Goal: Task Accomplishment & Management: Manage account settings

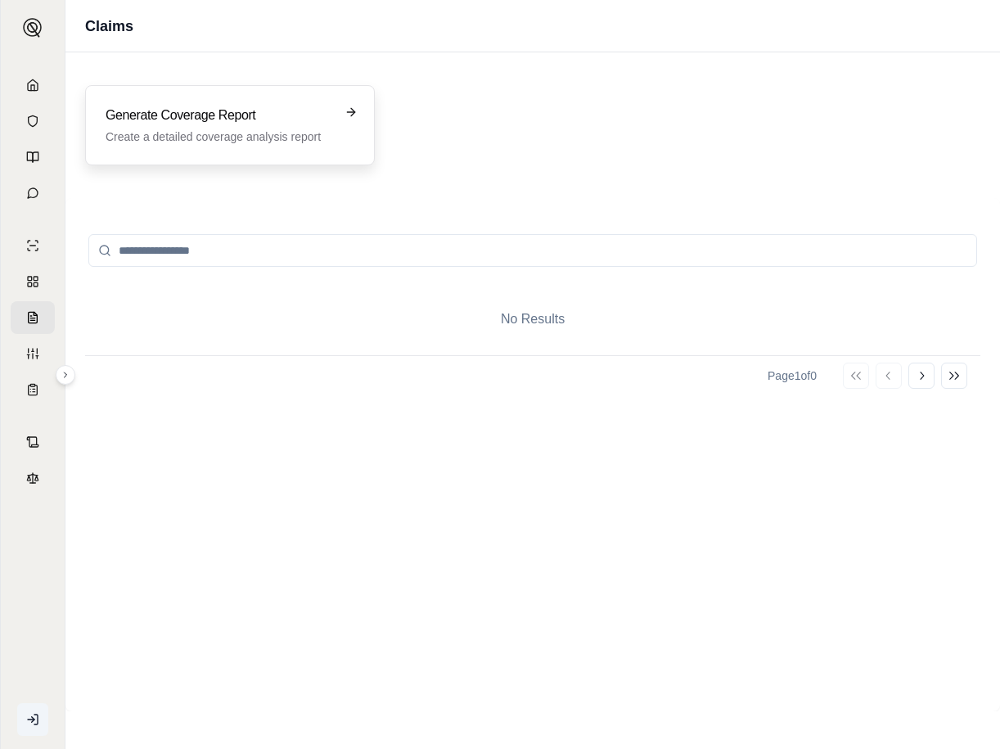
click at [204, 124] on h3 "Generate Coverage Report" at bounding box center [219, 116] width 226 height 20
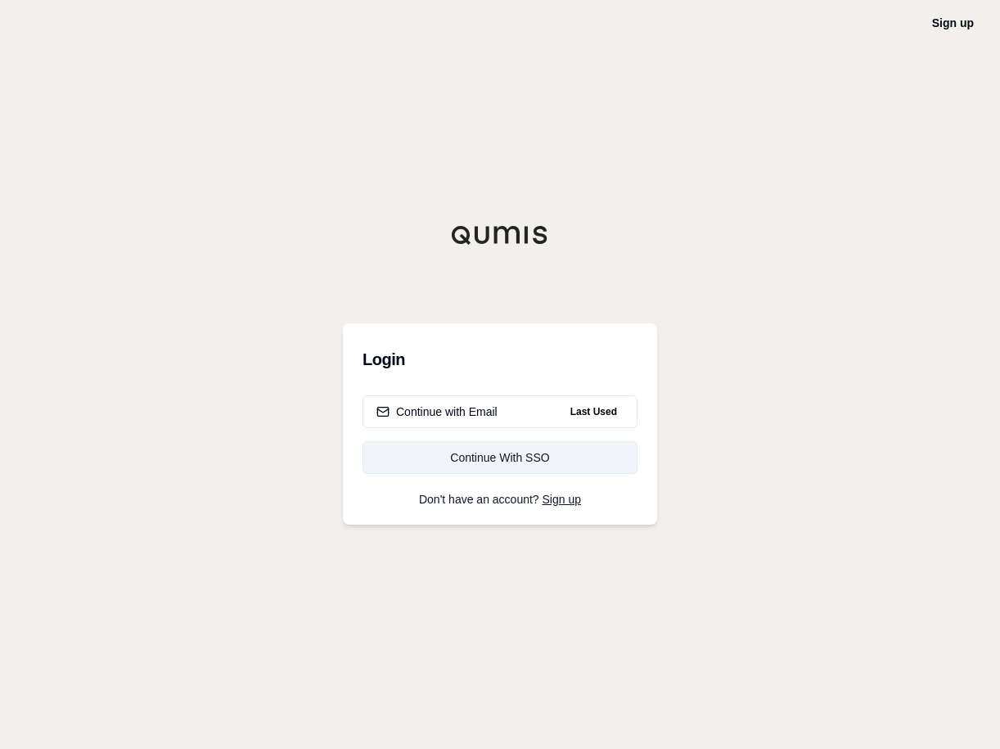
click at [519, 456] on div "Continue With SSO" at bounding box center [499, 457] width 247 height 16
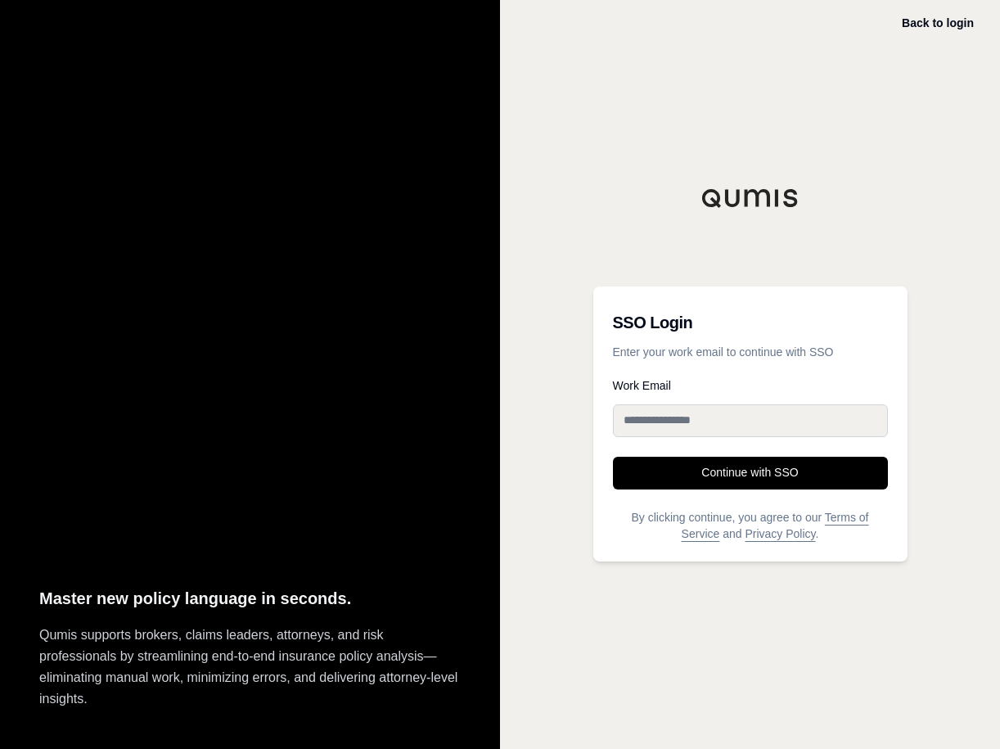
click at [673, 418] on input "Work Email" at bounding box center [750, 420] width 275 height 33
type input "**********"
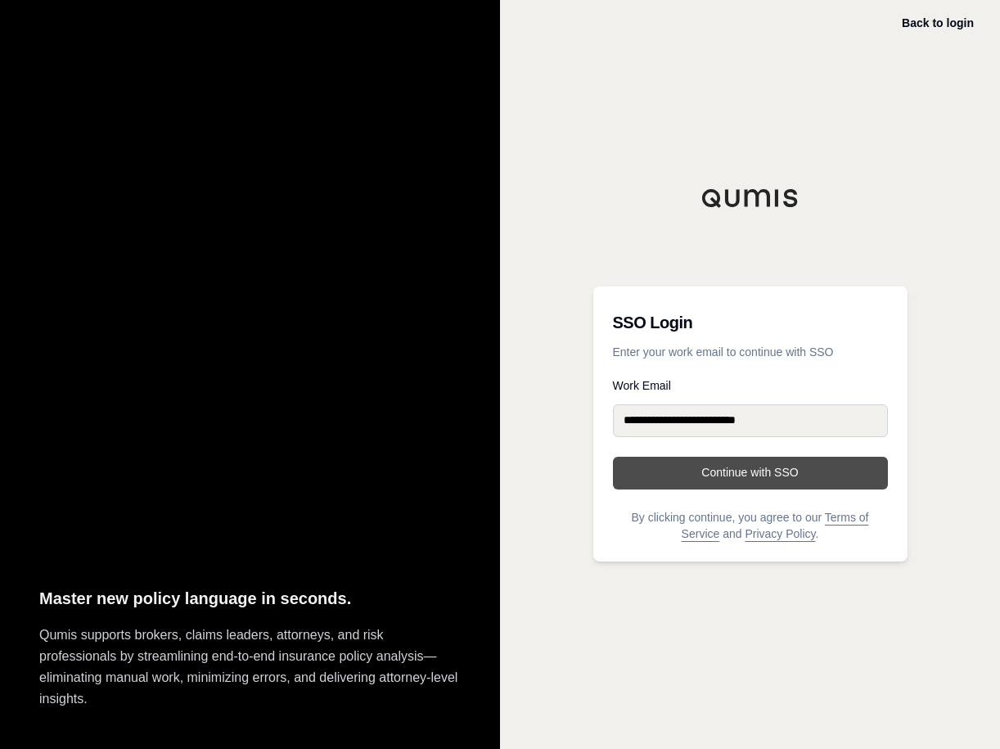
click at [771, 470] on button "Continue with SSO" at bounding box center [750, 472] width 275 height 33
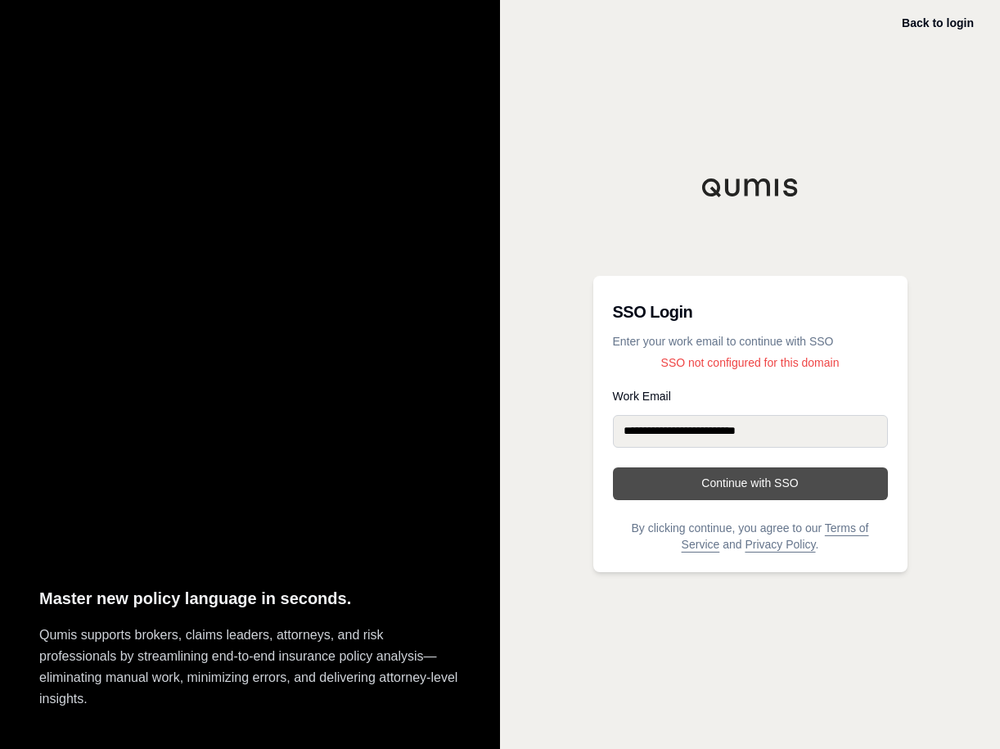
click at [722, 488] on button "Continue with SSO" at bounding box center [750, 483] width 275 height 33
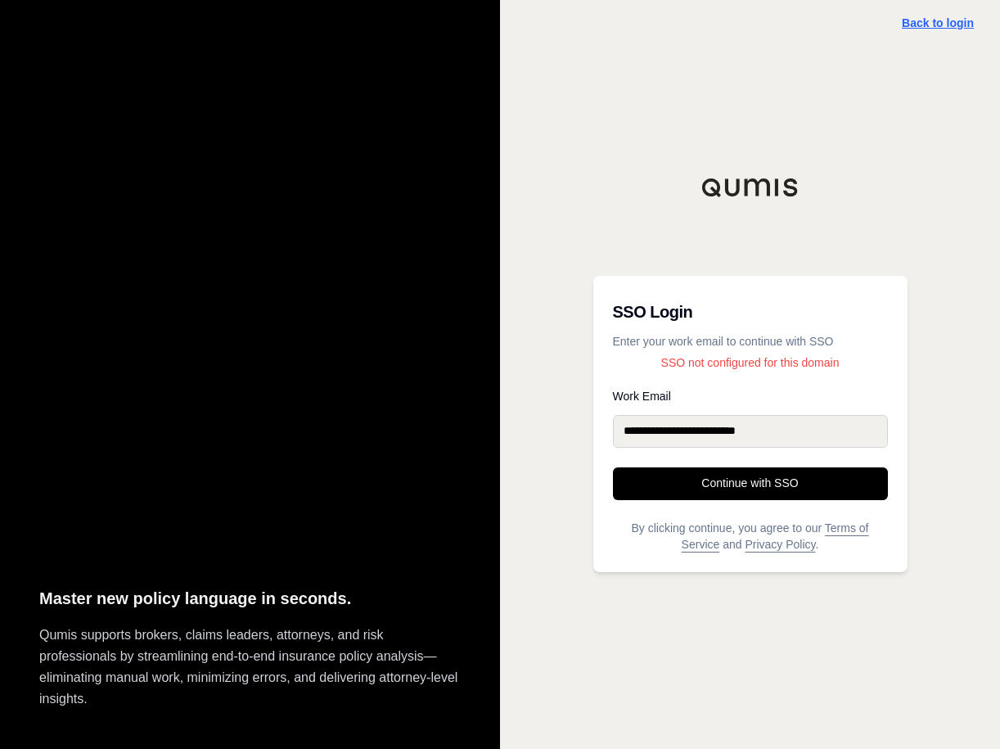
click at [922, 25] on link "Back to login" at bounding box center [937, 22] width 72 height 13
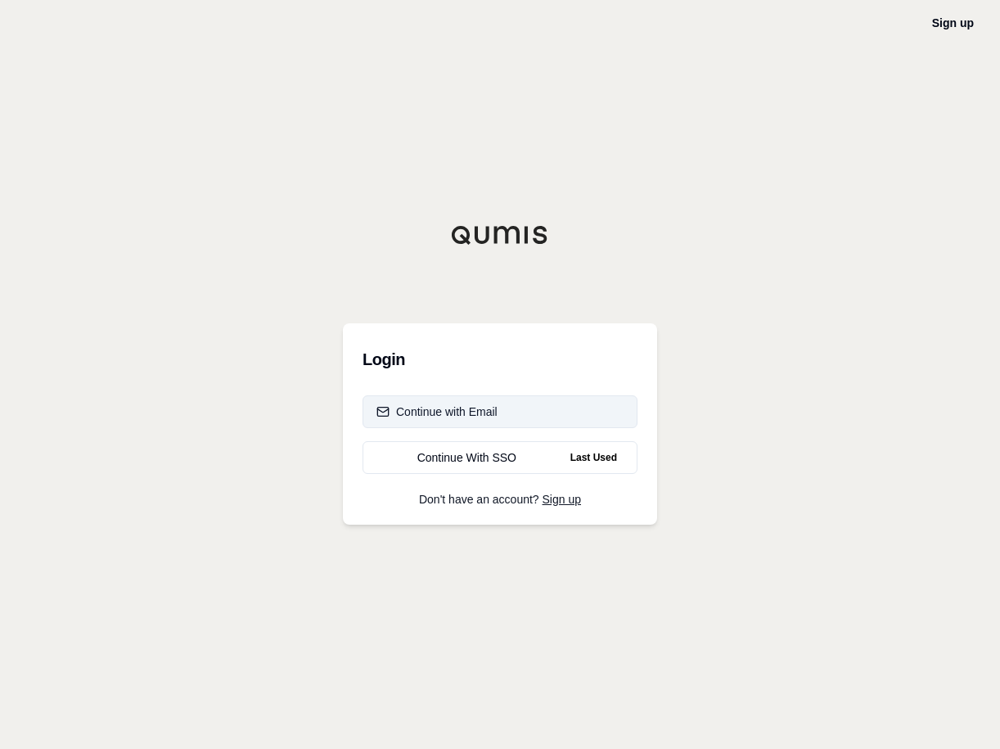
click at [472, 417] on div "Continue with Email" at bounding box center [436, 411] width 121 height 16
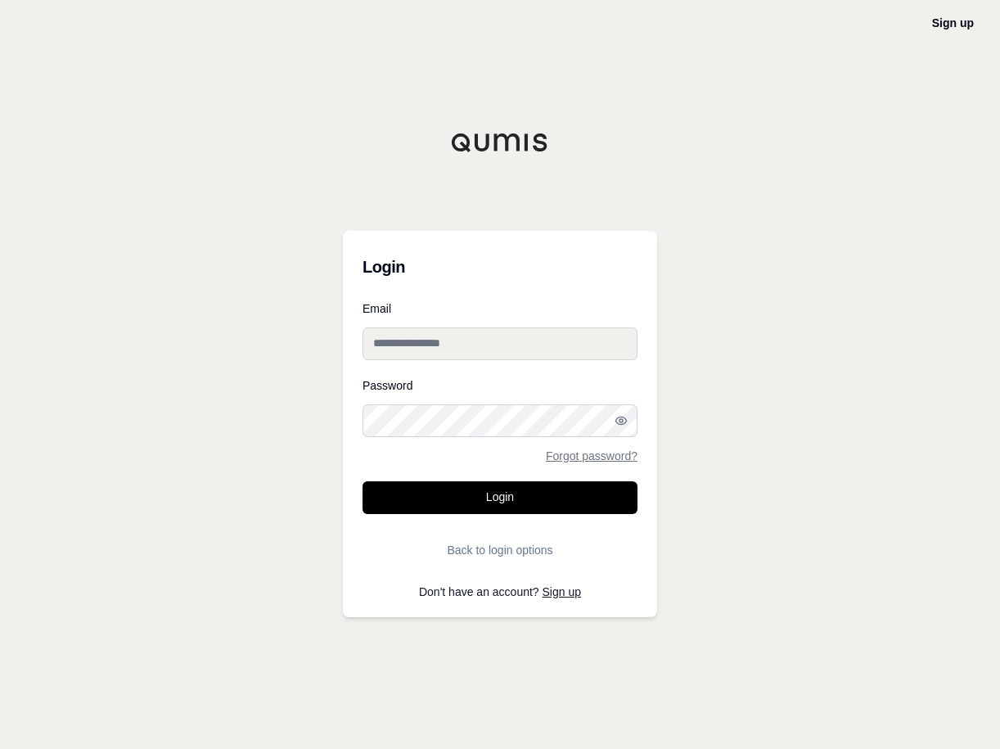
click at [448, 341] on input "Email" at bounding box center [499, 343] width 275 height 33
type input "**********"
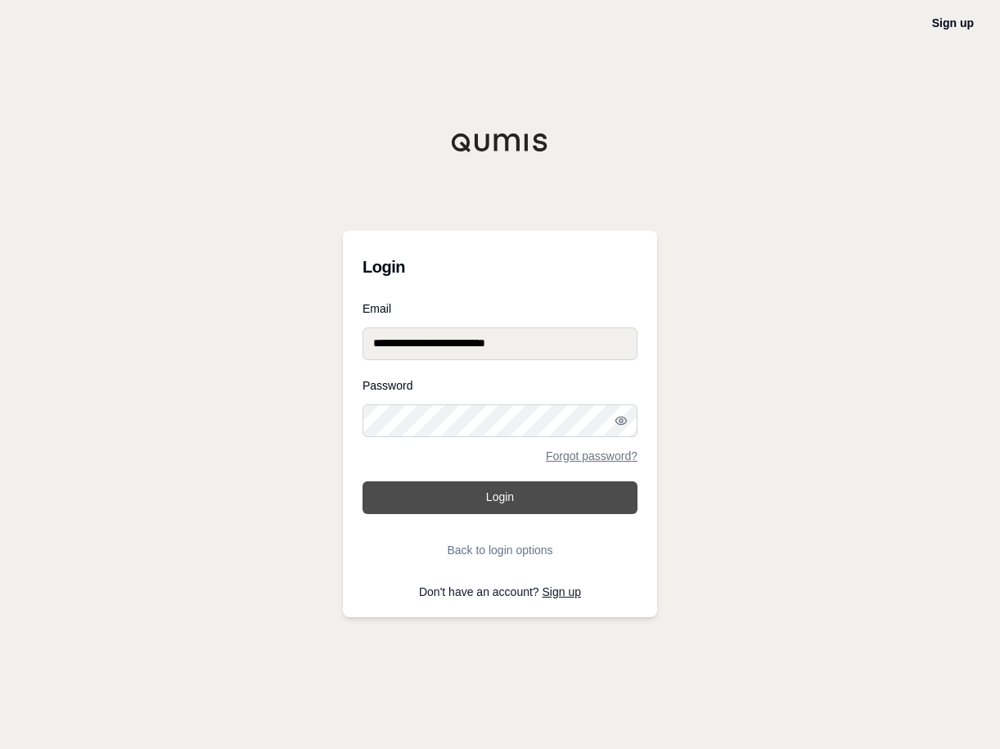
click at [505, 500] on button "Login" at bounding box center [499, 497] width 275 height 33
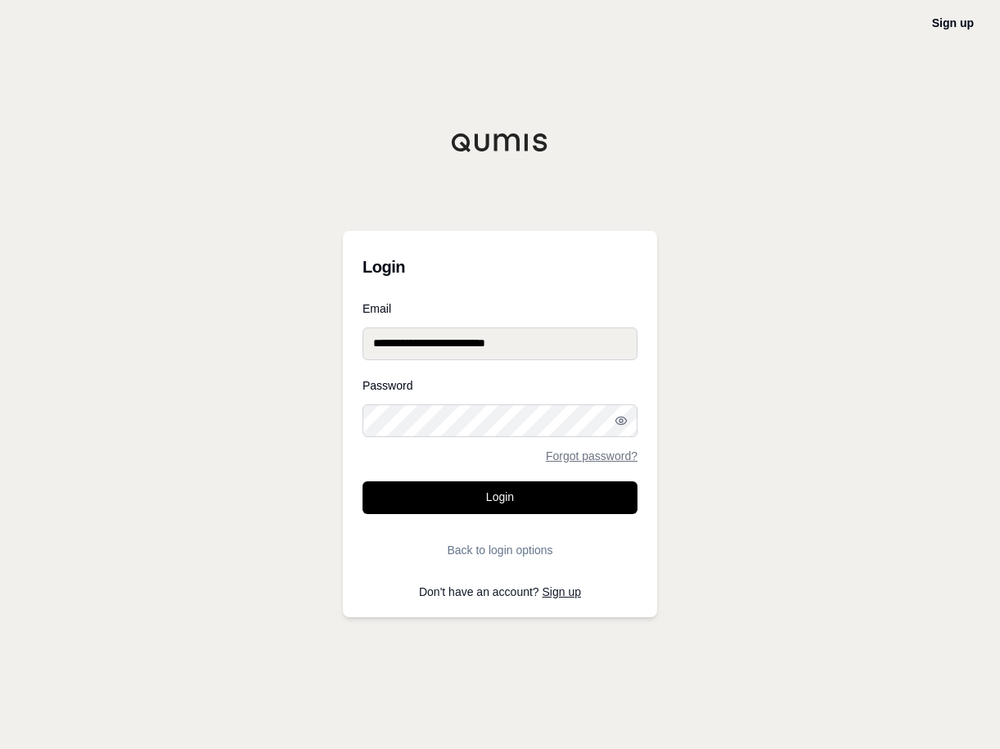
click at [362, 481] on button "Login" at bounding box center [499, 497] width 275 height 33
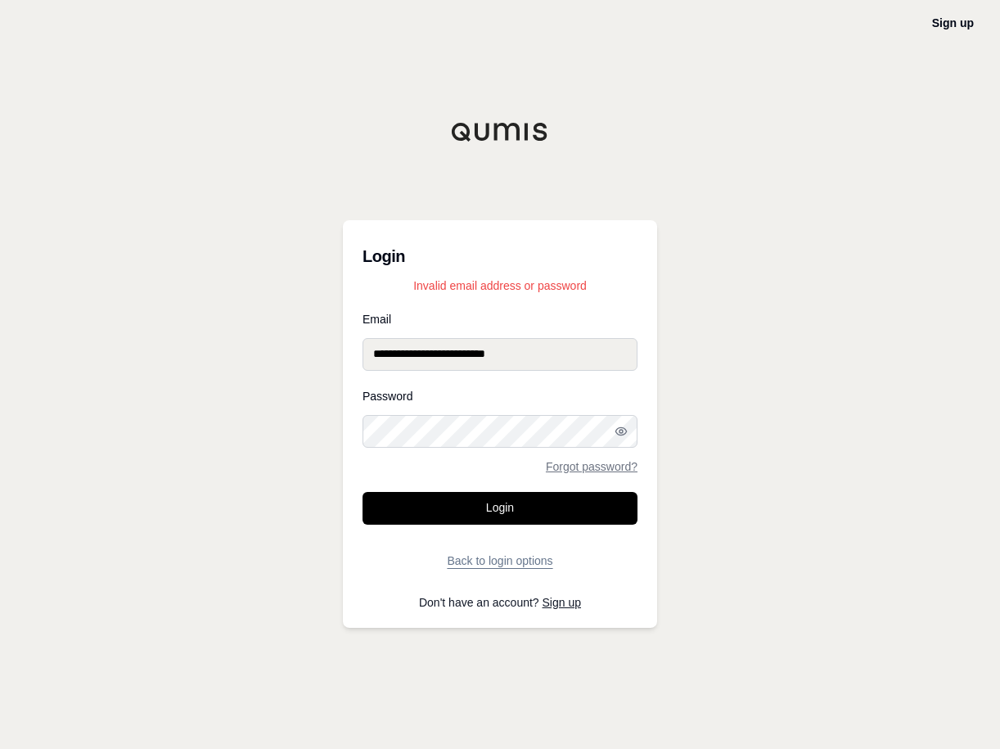
click at [488, 562] on button "Back to login options" at bounding box center [499, 560] width 275 height 33
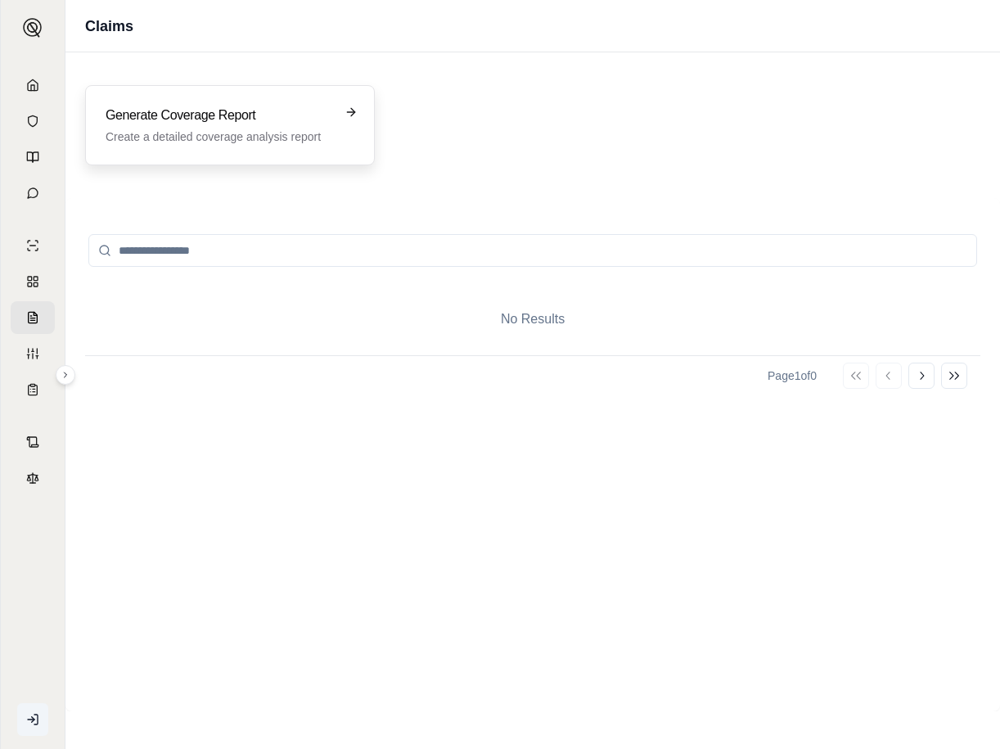
click at [178, 110] on h3 "Generate Coverage Report" at bounding box center [219, 116] width 226 height 20
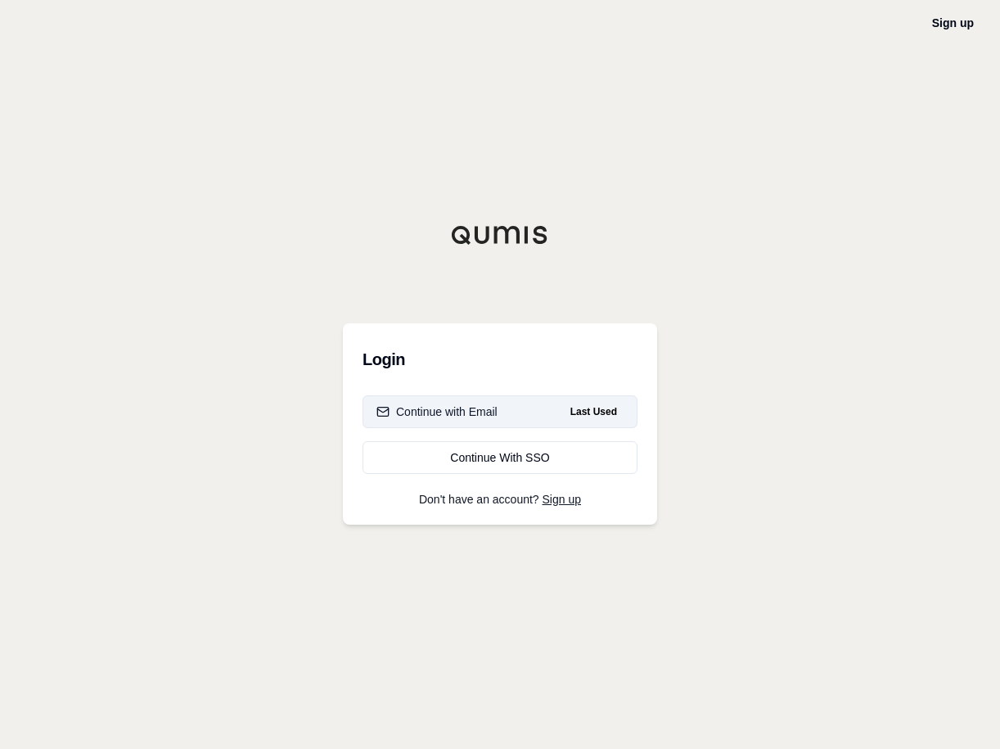
click at [455, 406] on div "Continue with Email" at bounding box center [436, 411] width 121 height 16
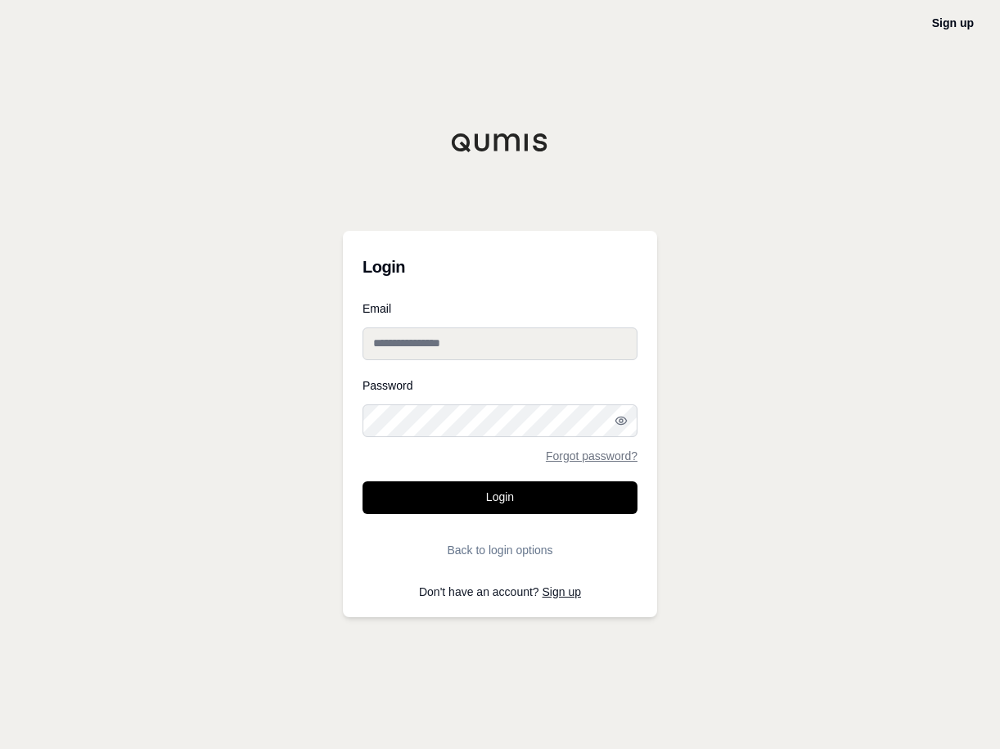
click at [413, 337] on input "Email" at bounding box center [499, 343] width 275 height 33
type input "**********"
click at [606, 451] on link "Forgot password?" at bounding box center [592, 455] width 92 height 11
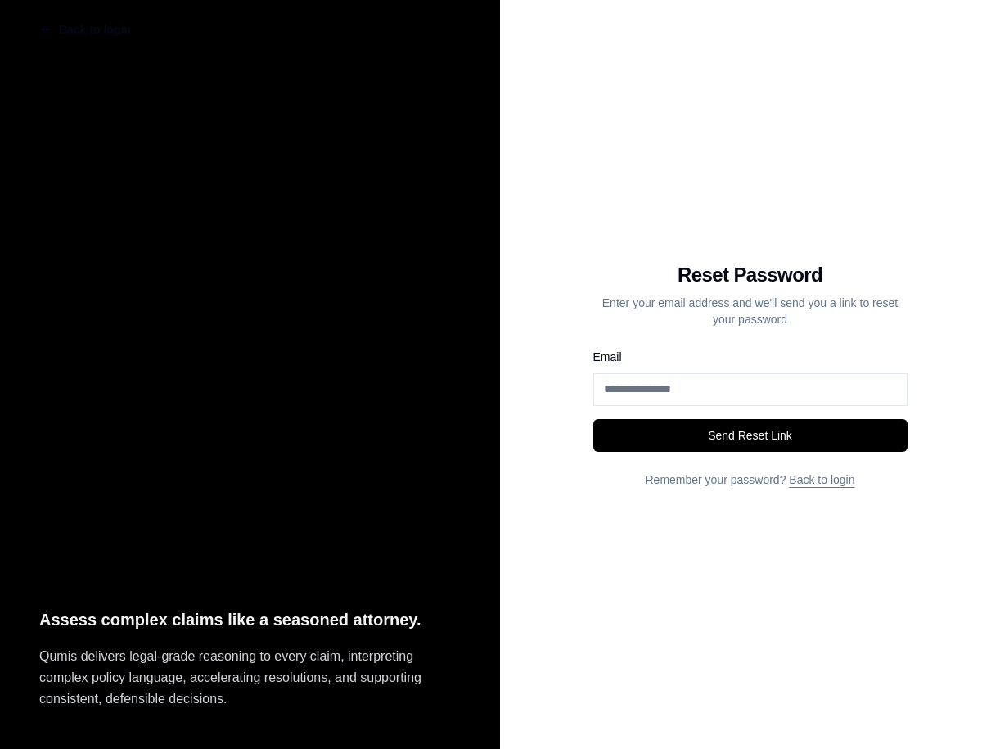
click at [685, 387] on input "Email" at bounding box center [750, 389] width 314 height 33
type input "**********"
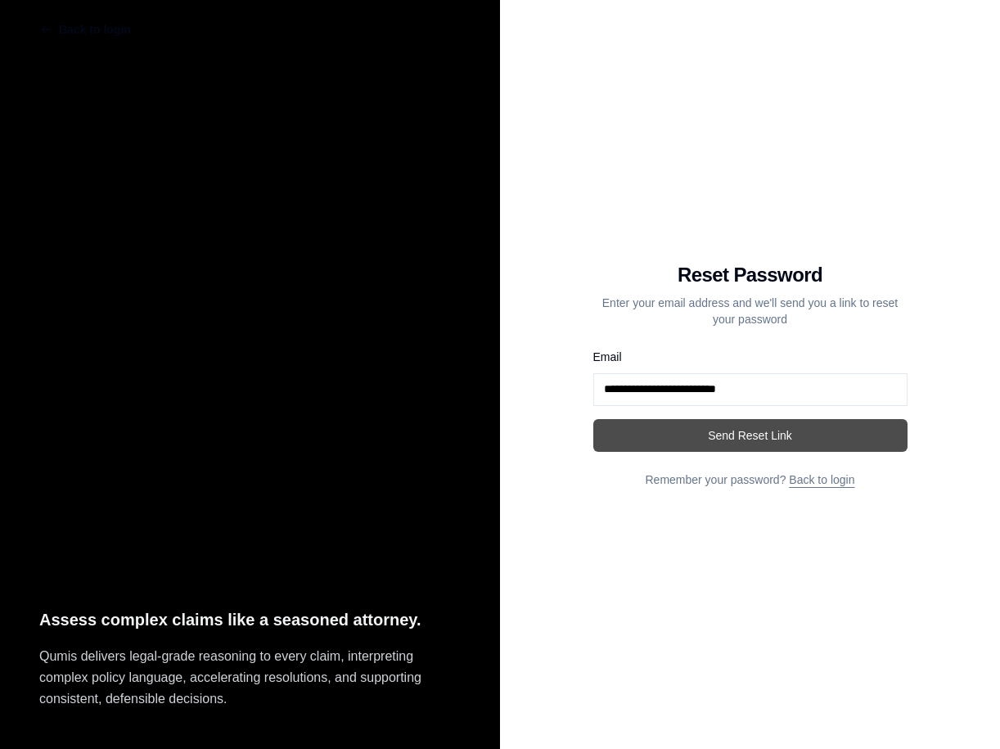
click at [763, 437] on button "Send Reset Link" at bounding box center [750, 435] width 314 height 33
